Goal: Navigation & Orientation: Go to known website

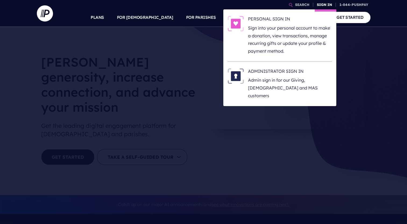
click at [322, 6] on link "SIGN IN" at bounding box center [323, 4] width 19 height 9
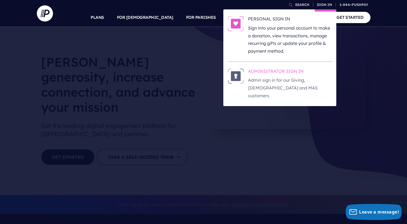
click at [235, 77] on img at bounding box center [235, 76] width 16 height 16
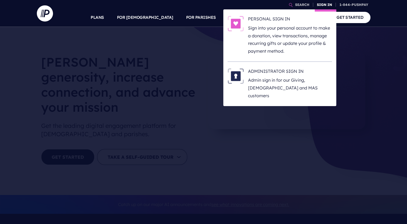
click at [324, 5] on link "SIGN IN" at bounding box center [323, 4] width 19 height 9
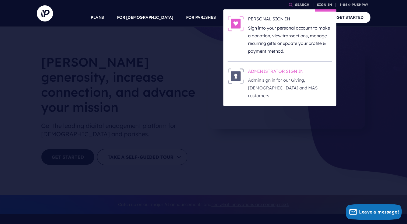
click at [235, 77] on img at bounding box center [235, 76] width 16 height 16
